Goal: Find contact information: Find contact information

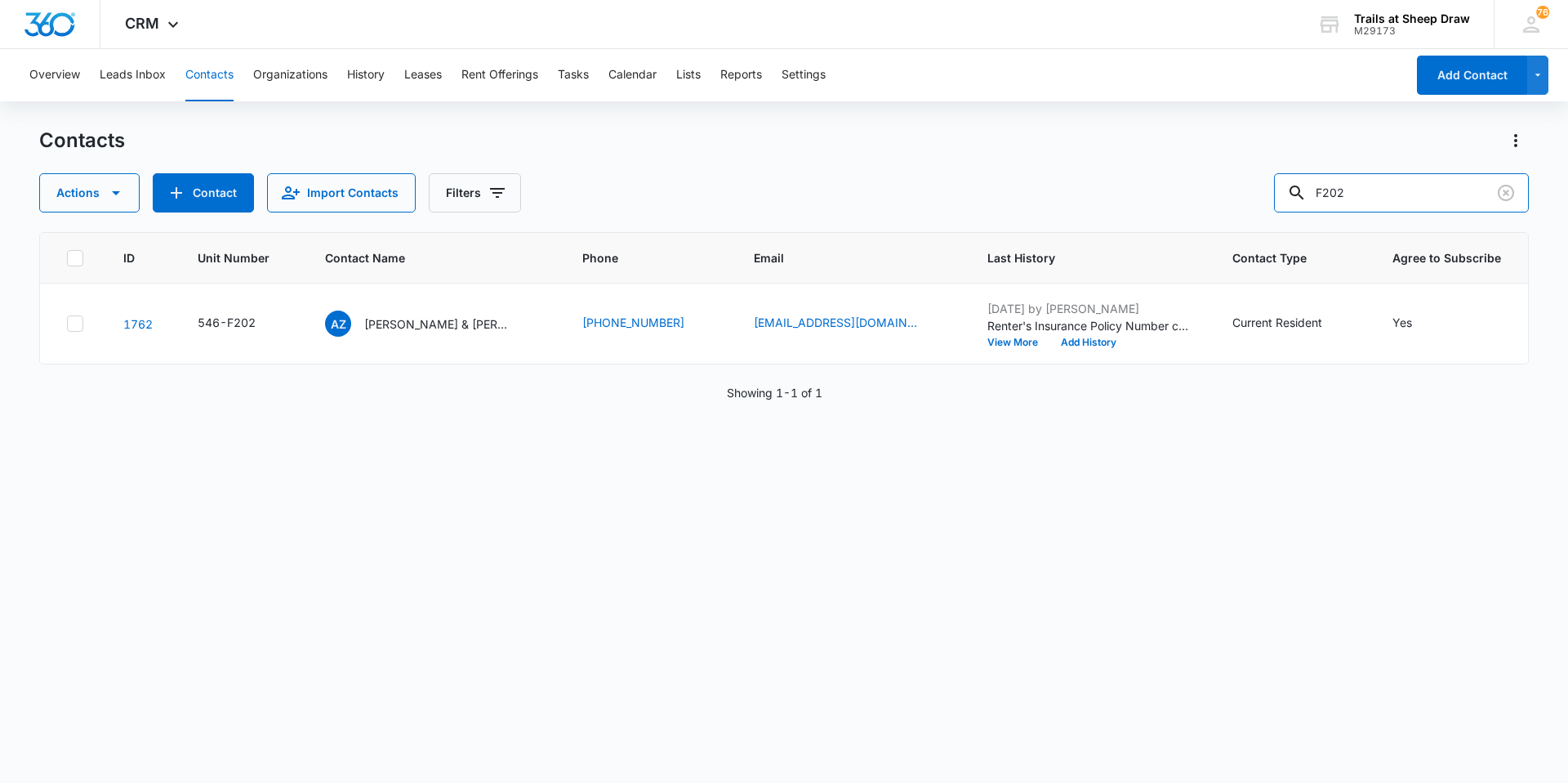
drag, startPoint x: 1366, startPoint y: 191, endPoint x: 1250, endPoint y: 203, distance: 116.6
click at [1250, 203] on div "Actions Contact Import Contacts Filters F202" at bounding box center [784, 192] width 1490 height 39
type input "V"
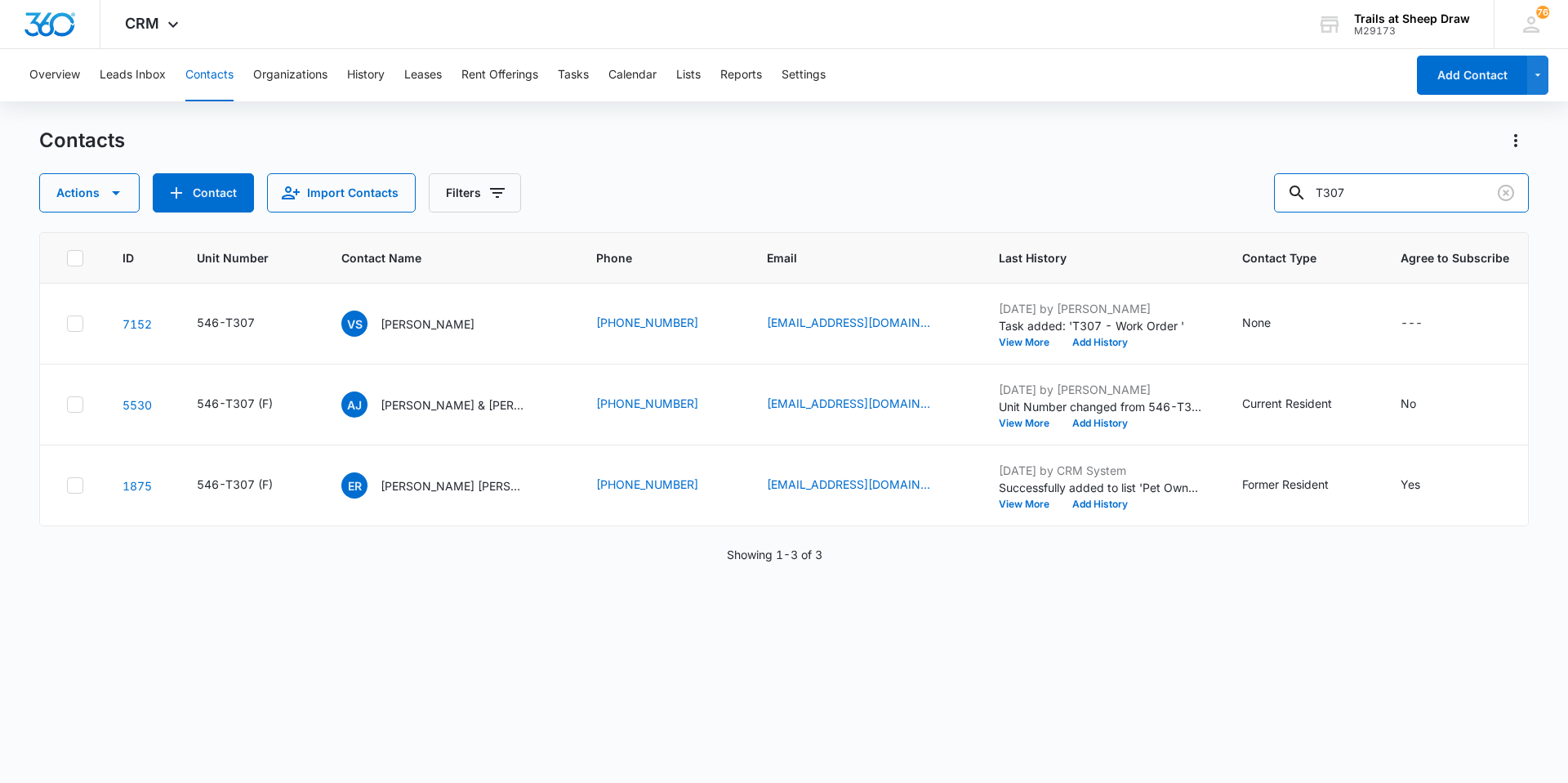
drag, startPoint x: 1411, startPoint y: 186, endPoint x: 1158, endPoint y: 212, distance: 254.5
click at [1158, 212] on div "Actions Contact Import Contacts Filters T307" at bounding box center [784, 192] width 1490 height 39
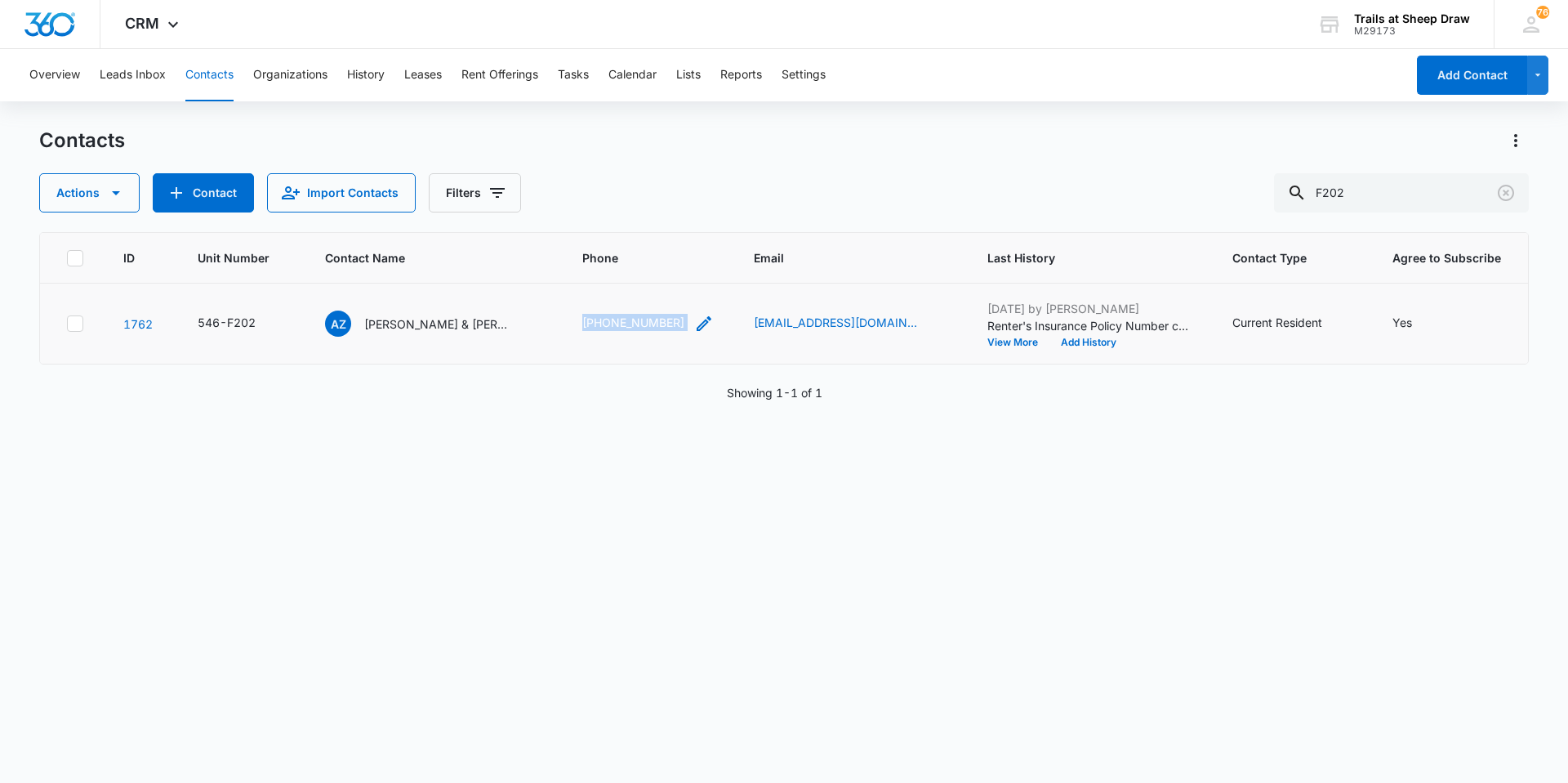
drag, startPoint x: 574, startPoint y: 315, endPoint x: 688, endPoint y: 323, distance: 113.8
click at [688, 323] on td "[PHONE_NUMBER]" at bounding box center [649, 323] width 172 height 81
copy div "[PHONE_NUMBER]"
click at [1386, 182] on input "F202" at bounding box center [1401, 192] width 255 height 39
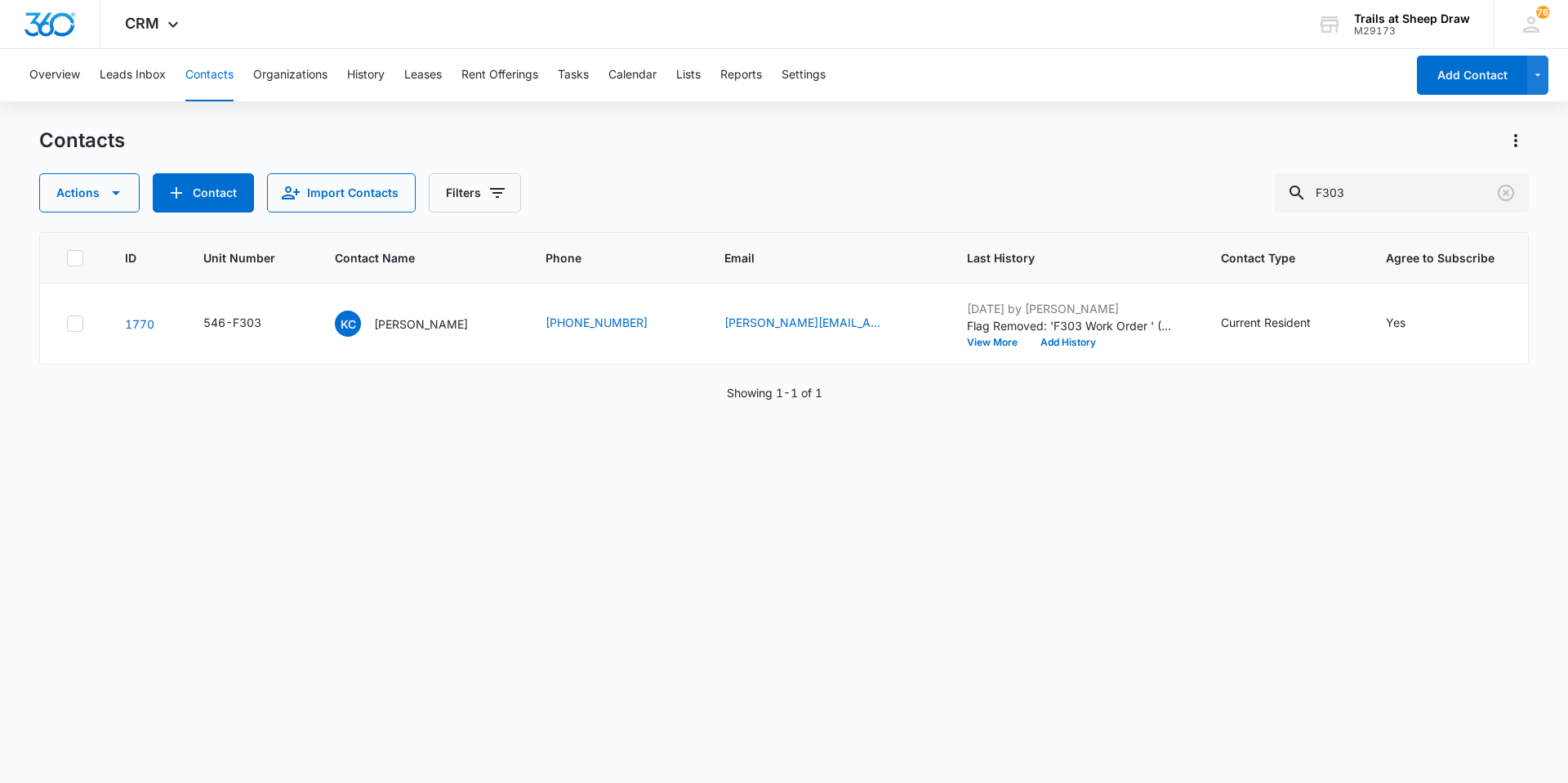
click at [609, 428] on div "ID Unit Number Contact Name Phone Email Last History Contact Type Agree to Subs…" at bounding box center [784, 496] width 1490 height 529
drag, startPoint x: 540, startPoint y: 319, endPoint x: 647, endPoint y: 324, distance: 107.2
click at [647, 324] on td "[PHONE_NUMBER]" at bounding box center [615, 323] width 178 height 81
copy div "[PHONE_NUMBER]"
click at [1361, 181] on input "F303" at bounding box center [1401, 192] width 255 height 39
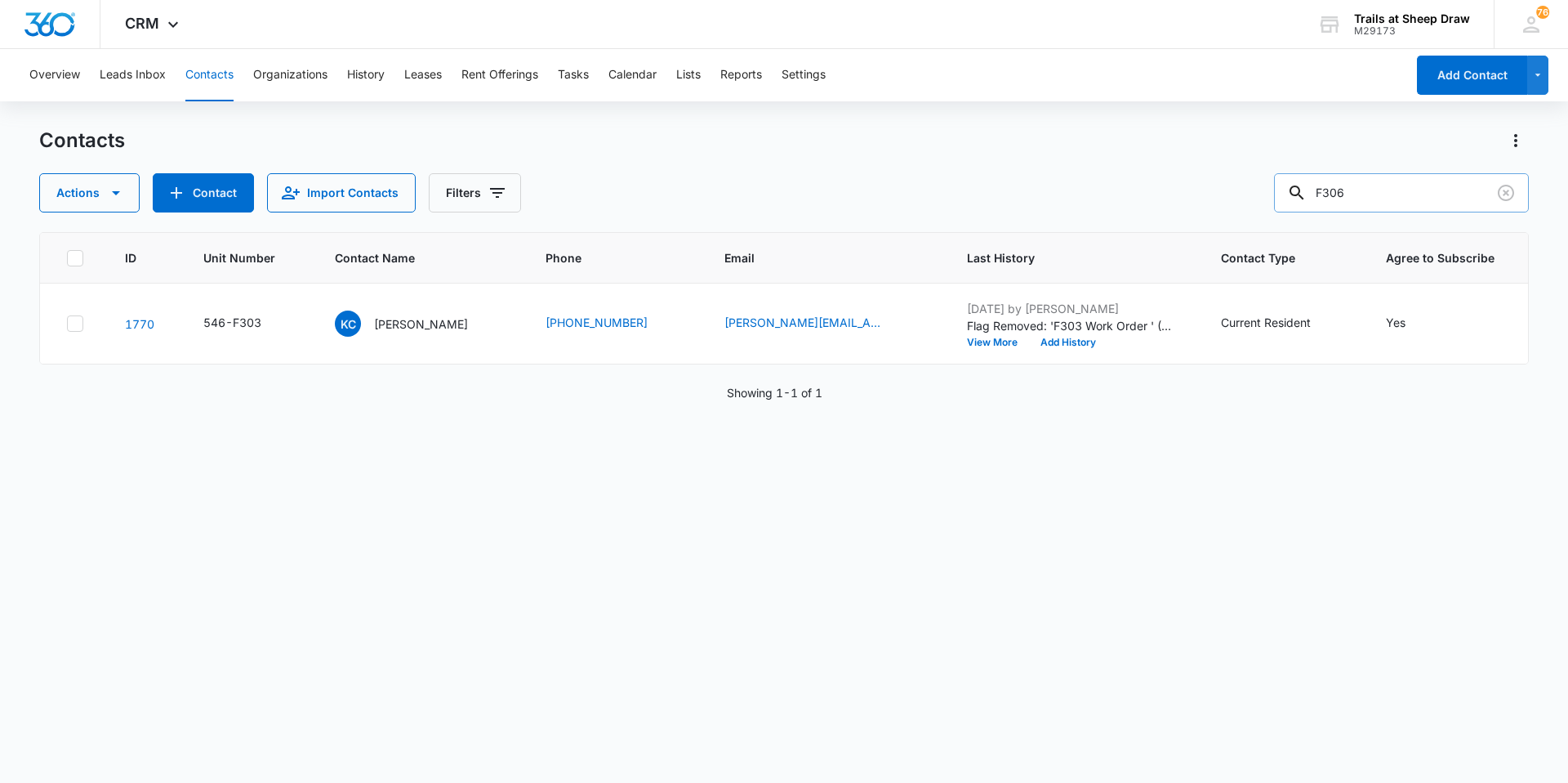
type input "F306"
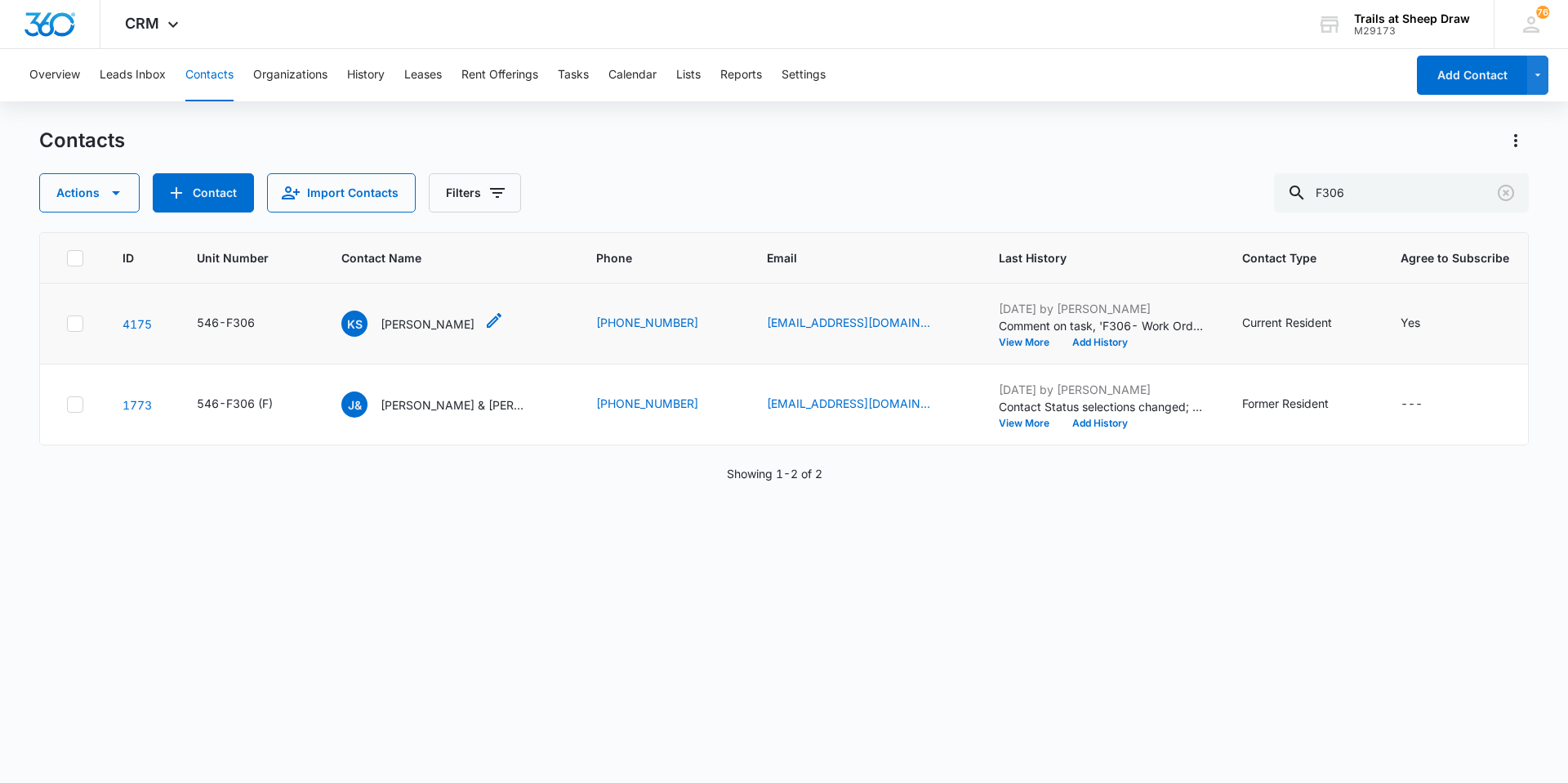
click at [426, 333] on div "KS [PERSON_NAME]" at bounding box center [407, 323] width 133 height 26
drag, startPoint x: 573, startPoint y: 311, endPoint x: 703, endPoint y: 320, distance: 131.0
click at [703, 320] on tr "4175 546-F306 KS [PERSON_NAME] [PHONE_NUMBER] [EMAIL_ADDRESS][DOMAIN_NAME] [DAT…" at bounding box center [788, 323] width 1496 height 81
copy tr "KS [PERSON_NAME] [PHONE_NUMBER]"
drag, startPoint x: 1372, startPoint y: 187, endPoint x: 1199, endPoint y: 201, distance: 173.7
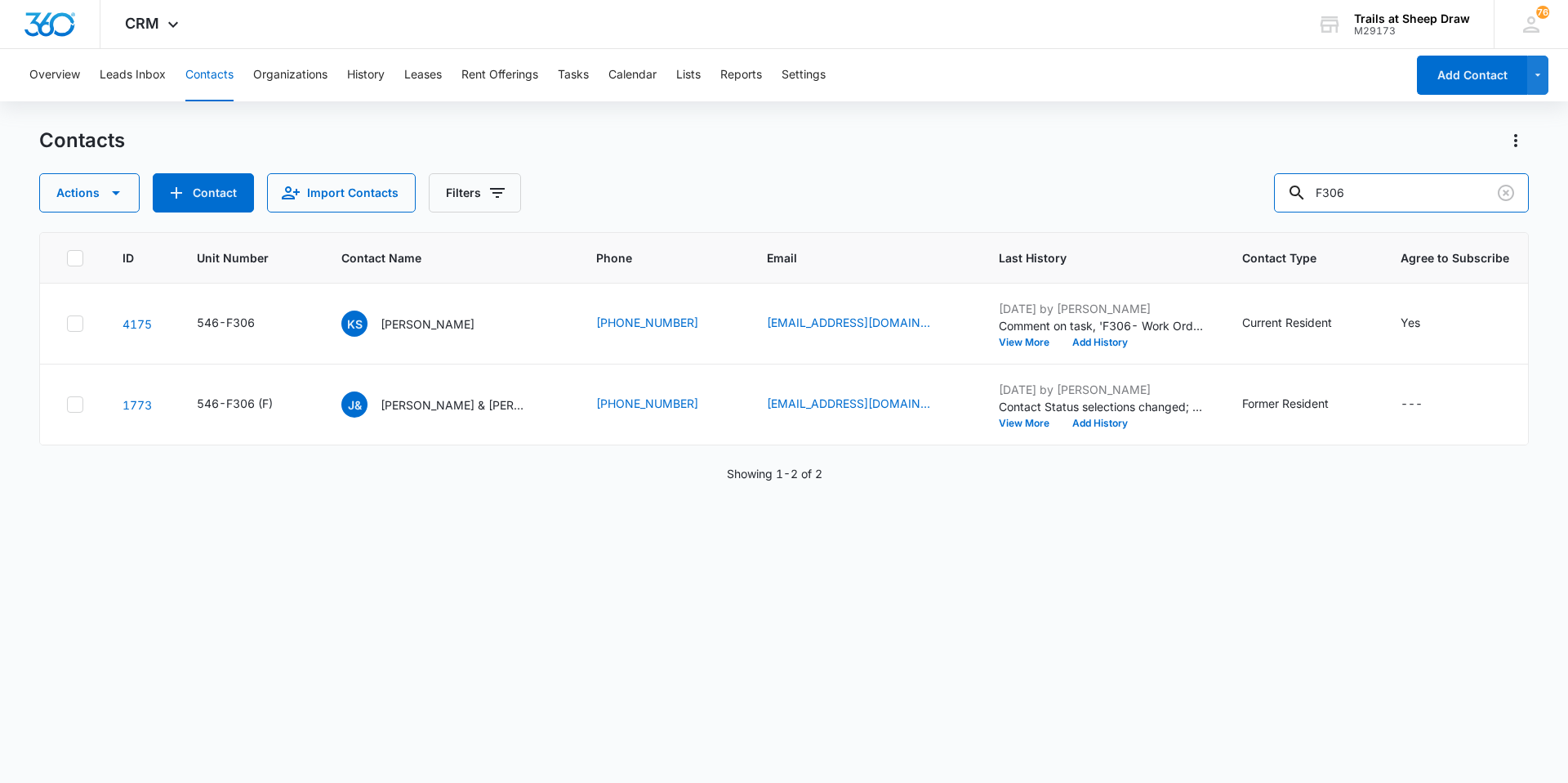
click at [1199, 201] on div "Actions Contact Import Contacts Filters F306" at bounding box center [784, 192] width 1490 height 39
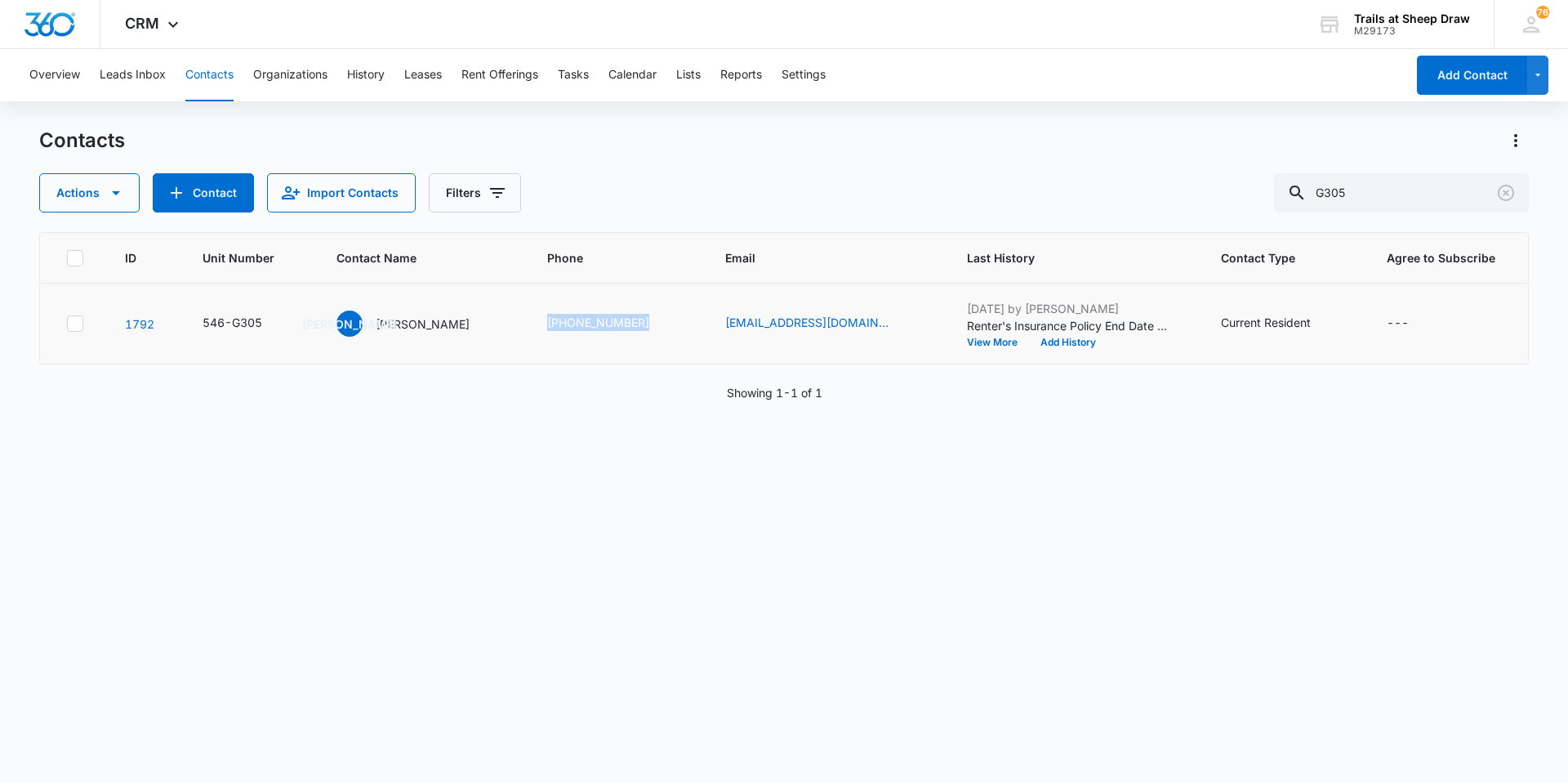
drag, startPoint x: 551, startPoint y: 324, endPoint x: 683, endPoint y: 337, distance: 133.0
click at [683, 337] on td "[PHONE_NUMBER]" at bounding box center [617, 323] width 178 height 81
copy link "[PHONE_NUMBER]"
drag, startPoint x: 1402, startPoint y: 179, endPoint x: 1236, endPoint y: 203, distance: 167.5
click at [1240, 203] on div "Actions Contact Import Contacts Filters G305" at bounding box center [784, 192] width 1490 height 39
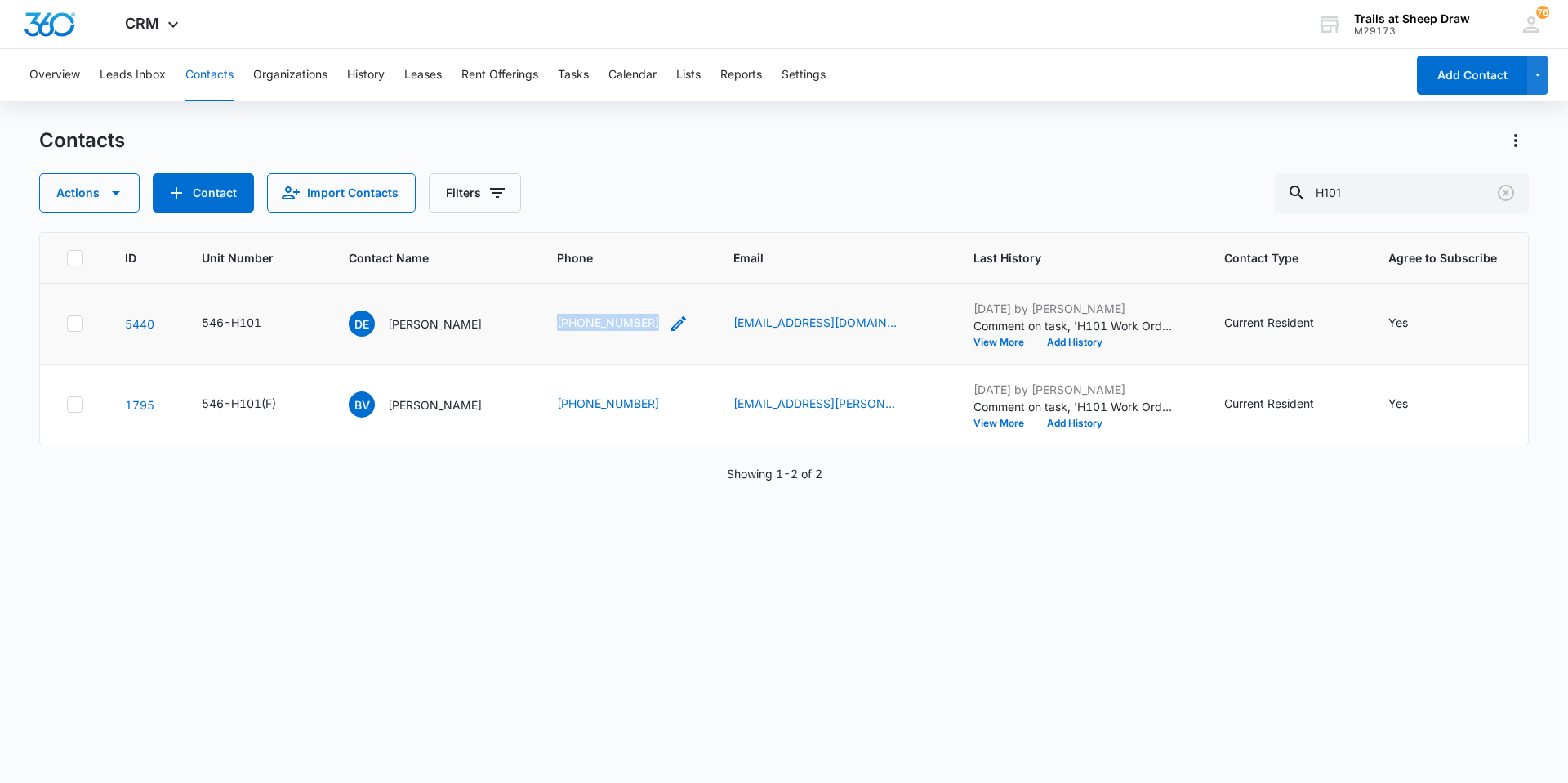
drag, startPoint x: 552, startPoint y: 323, endPoint x: 657, endPoint y: 318, distance: 104.7
click at [657, 318] on td "[PHONE_NUMBER]" at bounding box center [626, 323] width 176 height 81
copy link "[PHONE_NUMBER]"
drag, startPoint x: 1305, startPoint y: 195, endPoint x: 1204, endPoint y: 196, distance: 100.5
click at [1204, 196] on div "Actions Contact Import Contacts Filters H101" at bounding box center [784, 192] width 1490 height 39
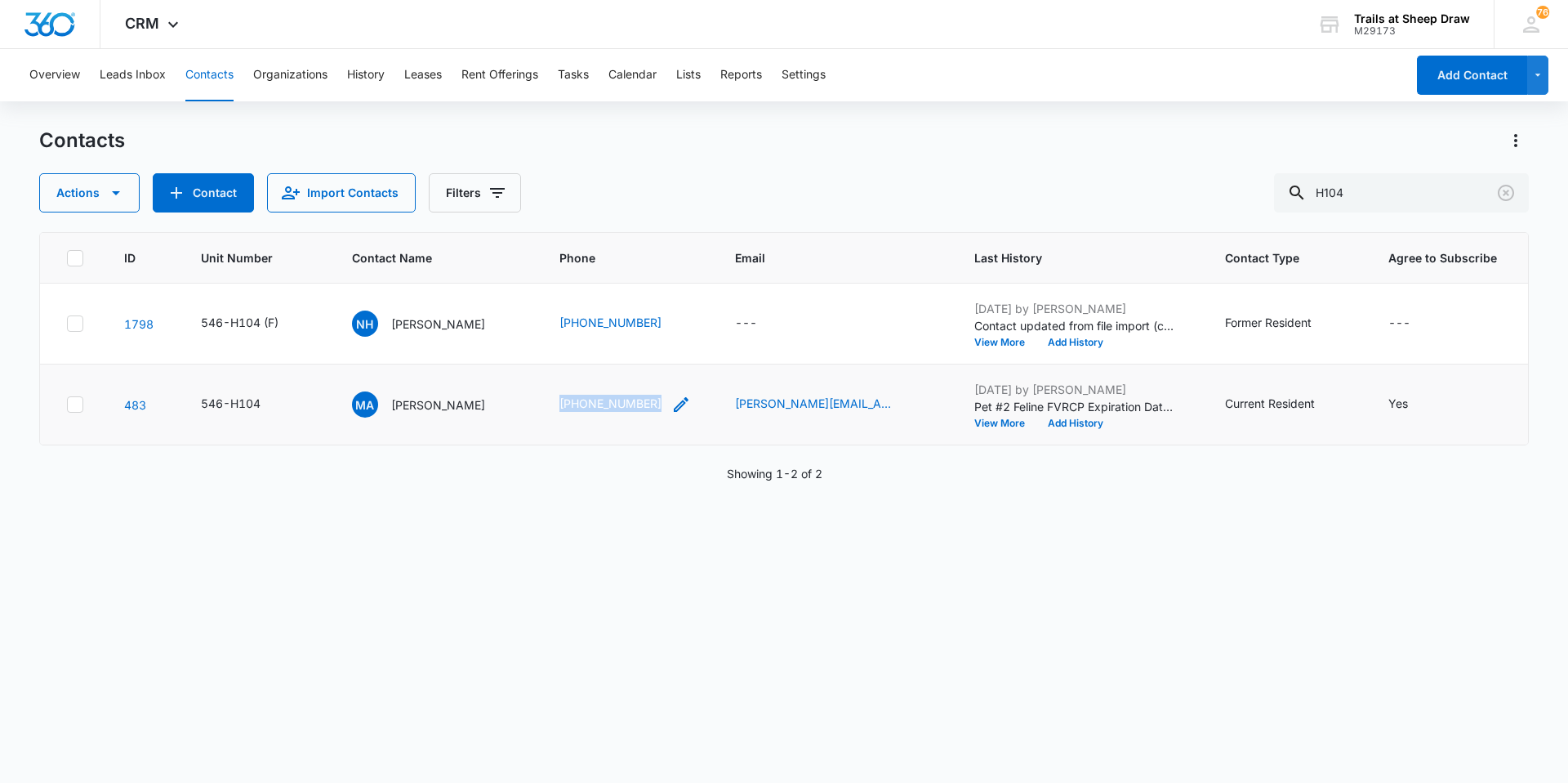
drag, startPoint x: 546, startPoint y: 401, endPoint x: 649, endPoint y: 404, distance: 102.2
click at [649, 404] on td "[PHONE_NUMBER]" at bounding box center [628, 404] width 176 height 81
copy link "[PHONE_NUMBER]"
drag, startPoint x: 1396, startPoint y: 189, endPoint x: 1267, endPoint y: 199, distance: 129.4
click at [1267, 199] on div "Actions Contact Import Contacts Filters H104" at bounding box center [784, 192] width 1490 height 39
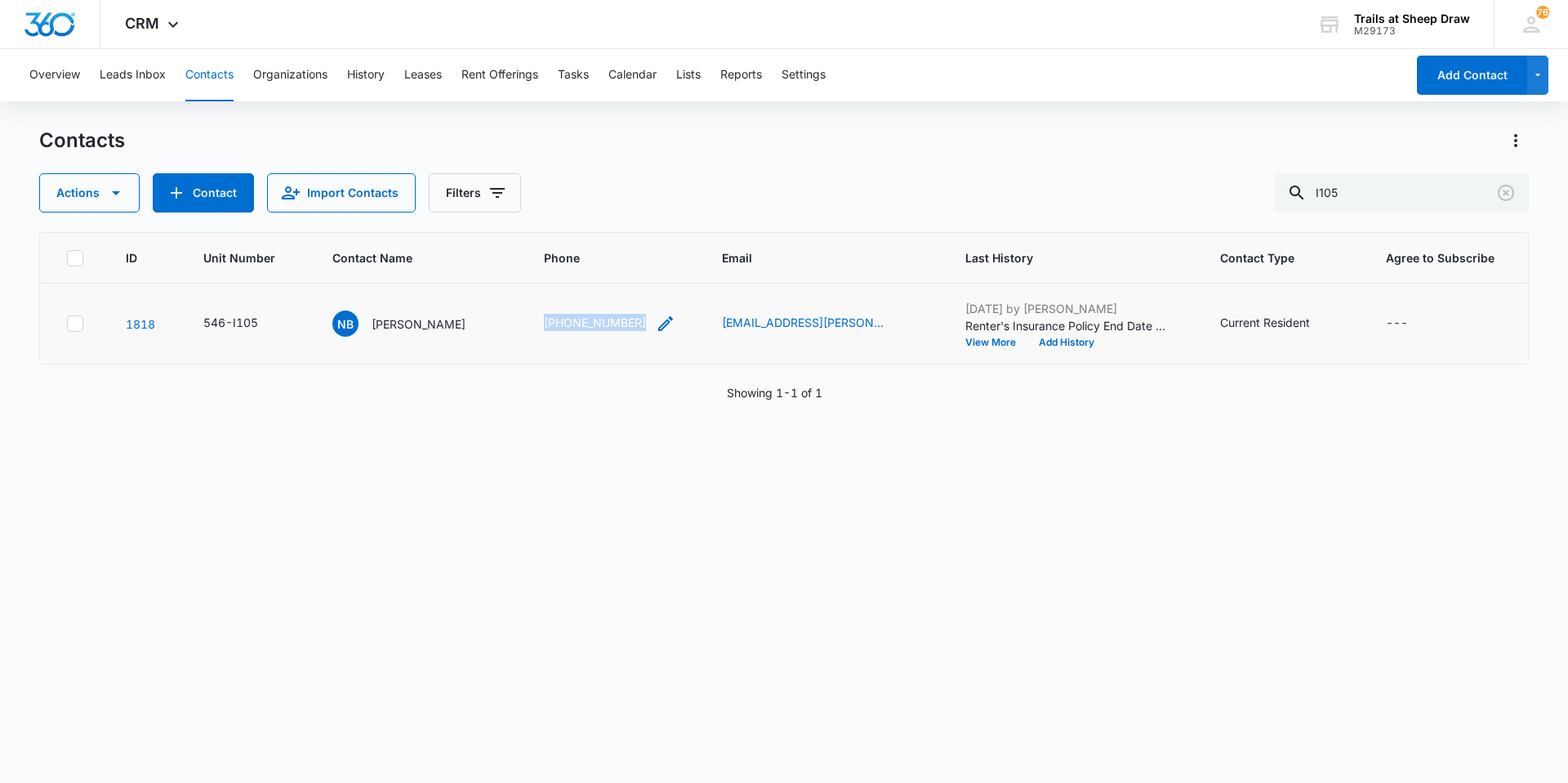
drag, startPoint x: 525, startPoint y: 326, endPoint x: 625, endPoint y: 326, distance: 99.7
click at [625, 326] on td "[PHONE_NUMBER]" at bounding box center [613, 323] width 179 height 81
copy link "[PHONE_NUMBER]"
drag, startPoint x: 1377, startPoint y: 191, endPoint x: 1276, endPoint y: 216, distance: 104.2
click at [1276, 216] on div "Contacts Actions Contact Import Contacts Filters I105 ID Unit Number Contact Na…" at bounding box center [784, 454] width 1490 height 654
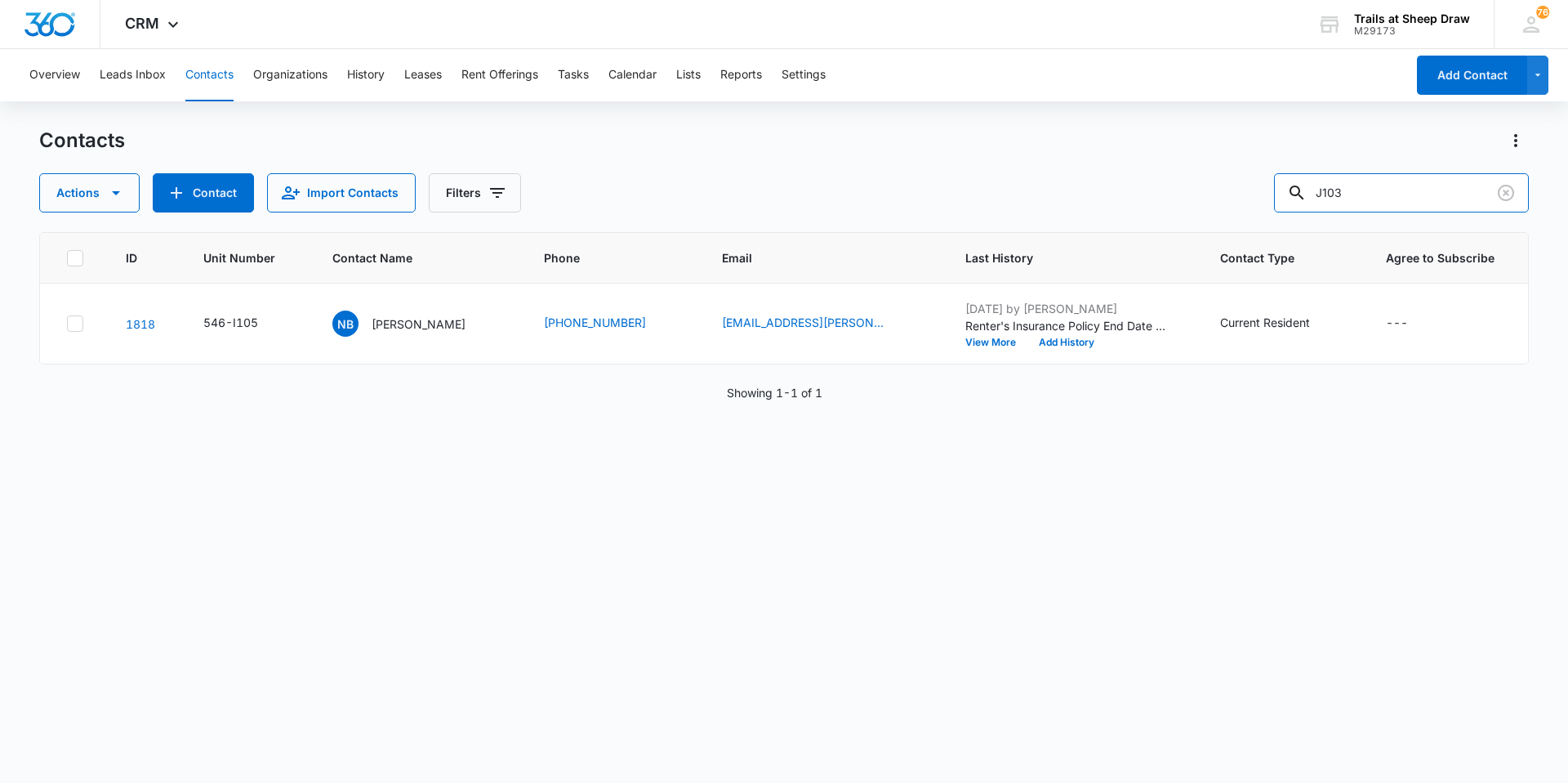
type input "J103"
drag, startPoint x: 520, startPoint y: 323, endPoint x: 638, endPoint y: 328, distance: 118.5
click at [638, 328] on td "[PHONE_NUMBER]" at bounding box center [615, 323] width 178 height 81
copy div "[PHONE_NUMBER]"
